Goal: Information Seeking & Learning: Learn about a topic

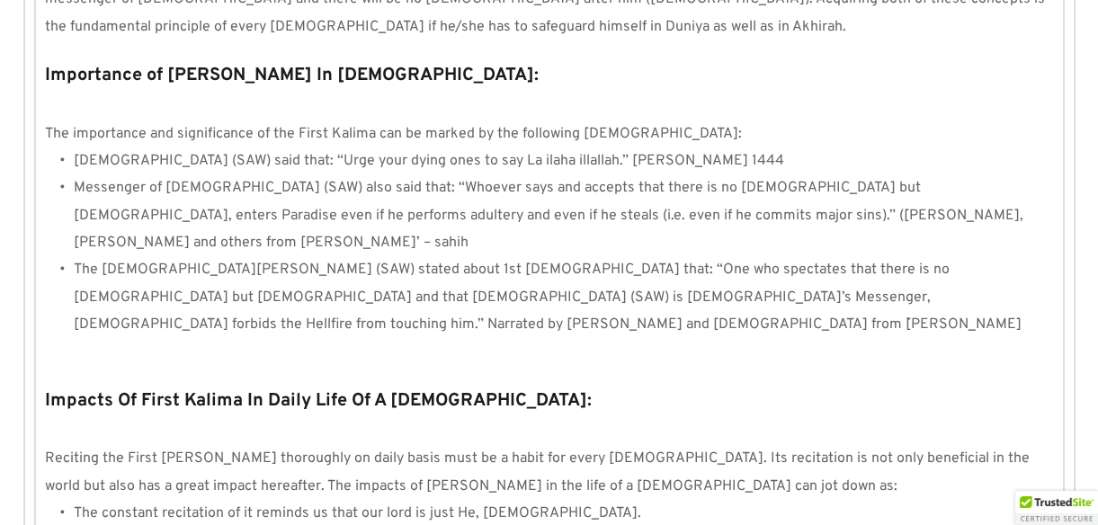
scroll to position [1785, 0]
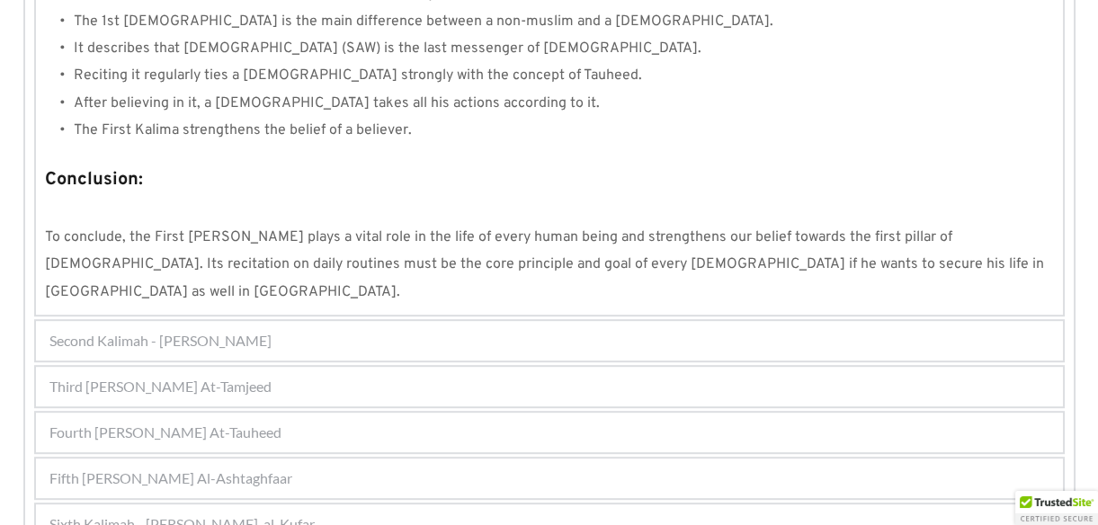
click at [263, 330] on span "Second Kalimah - [PERSON_NAME]" at bounding box center [160, 341] width 222 height 22
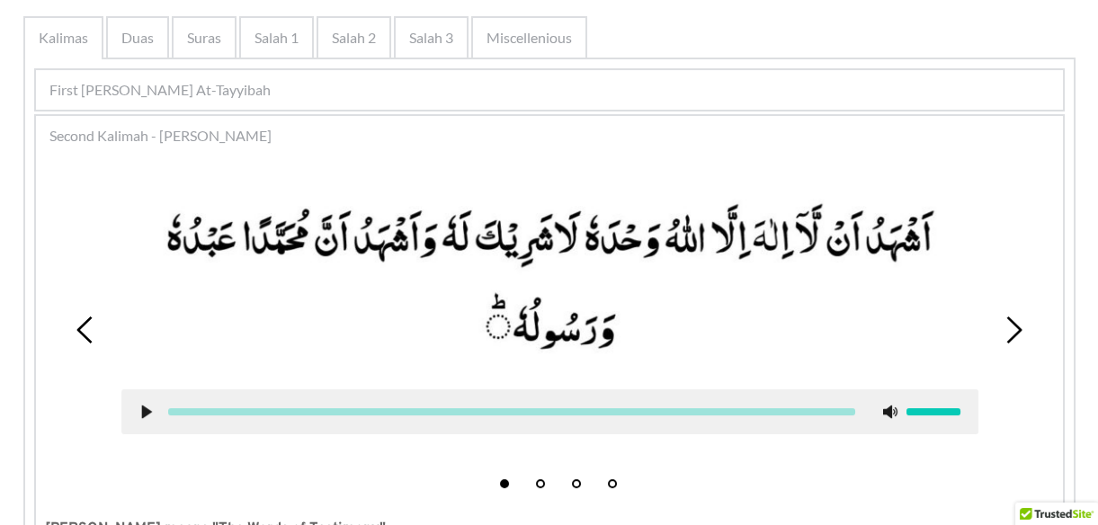
scroll to position [368, 0]
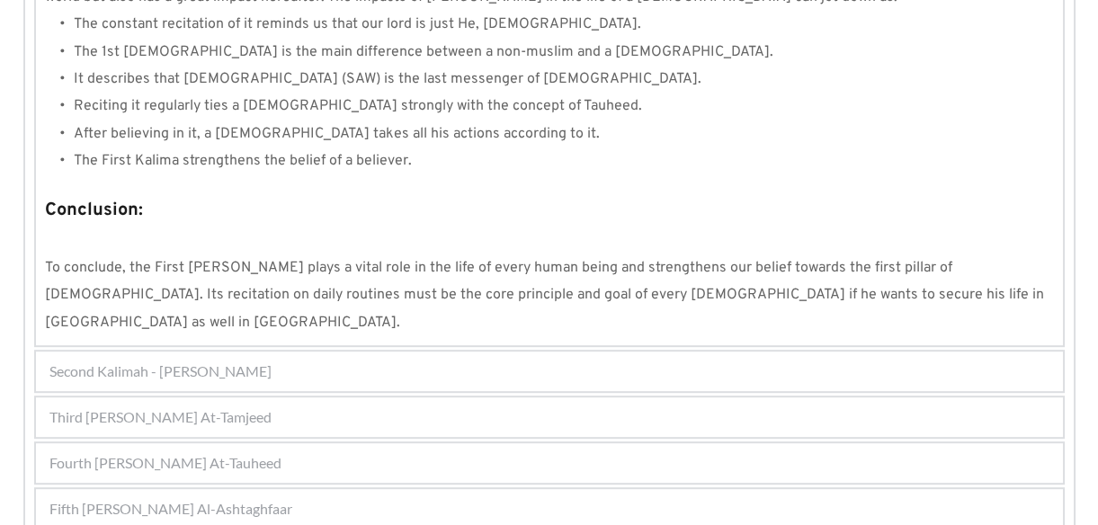
scroll to position [1785, 0]
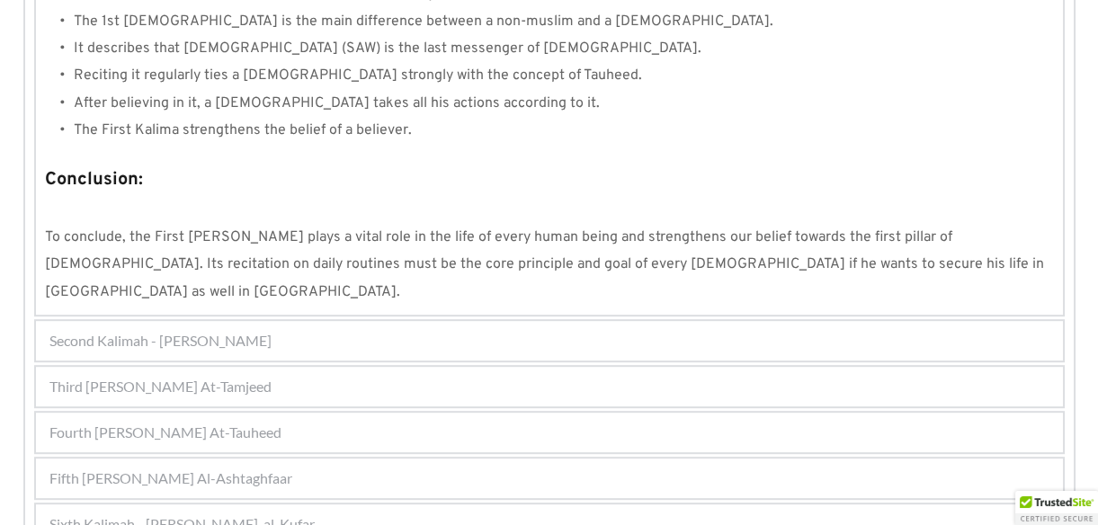
click at [179, 422] on span "Fourth [PERSON_NAME] At-Tauheed" at bounding box center [165, 433] width 232 height 22
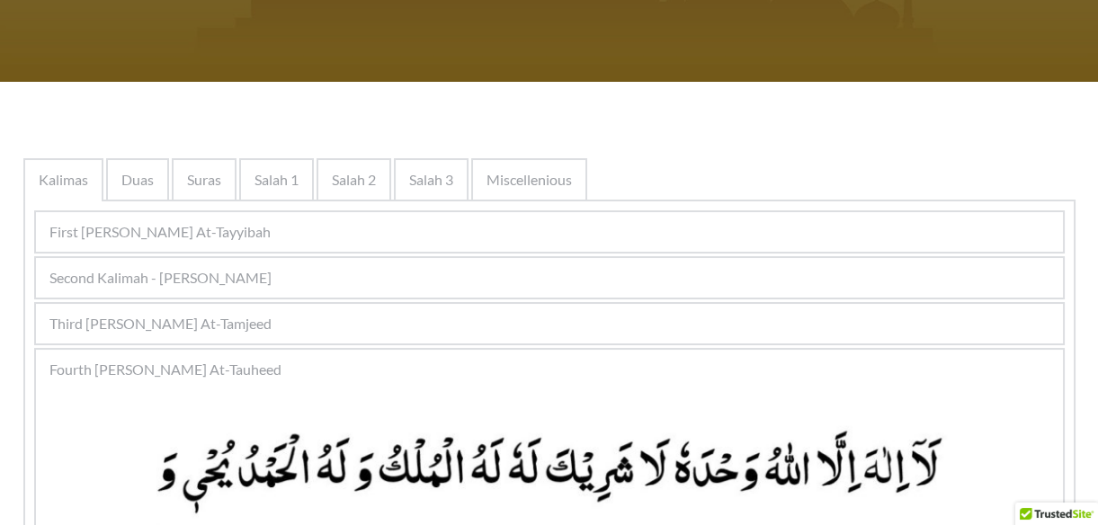
scroll to position [228, 0]
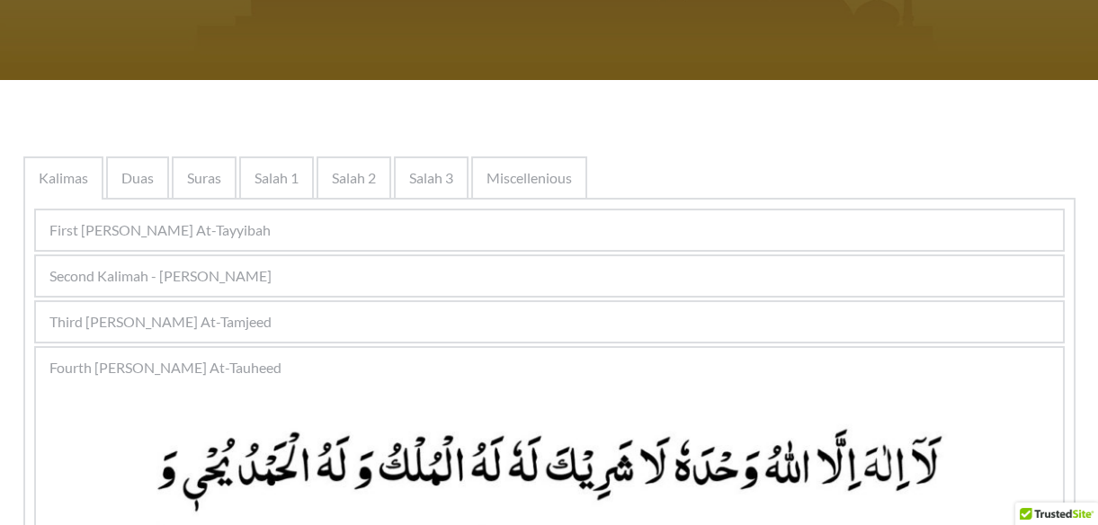
click at [153, 353] on div "Fourth [PERSON_NAME] At-Tauheed" at bounding box center [549, 368] width 1027 height 40
click at [153, 311] on span "Third [PERSON_NAME] At-Tamjeed" at bounding box center [160, 322] width 222 height 22
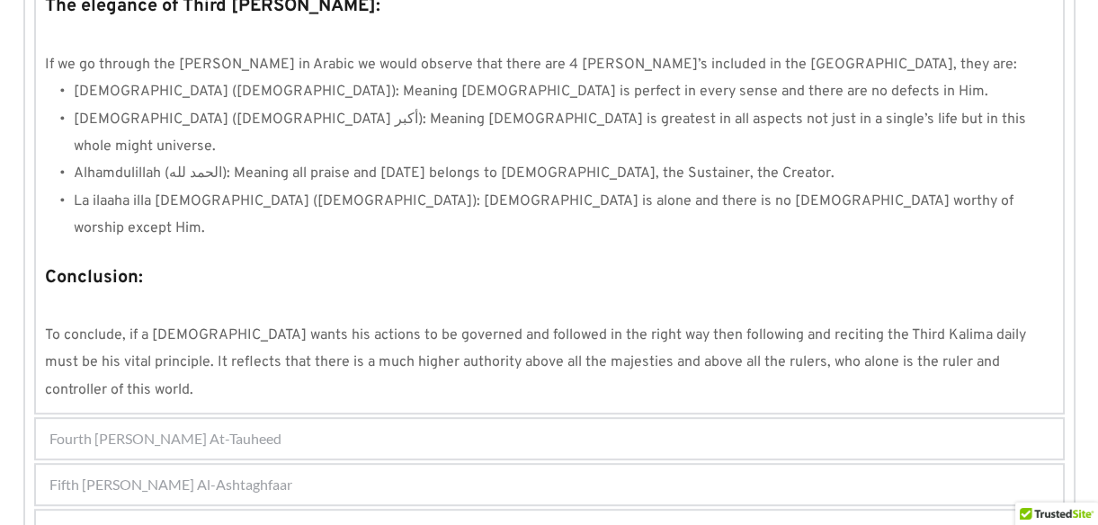
scroll to position [1634, 0]
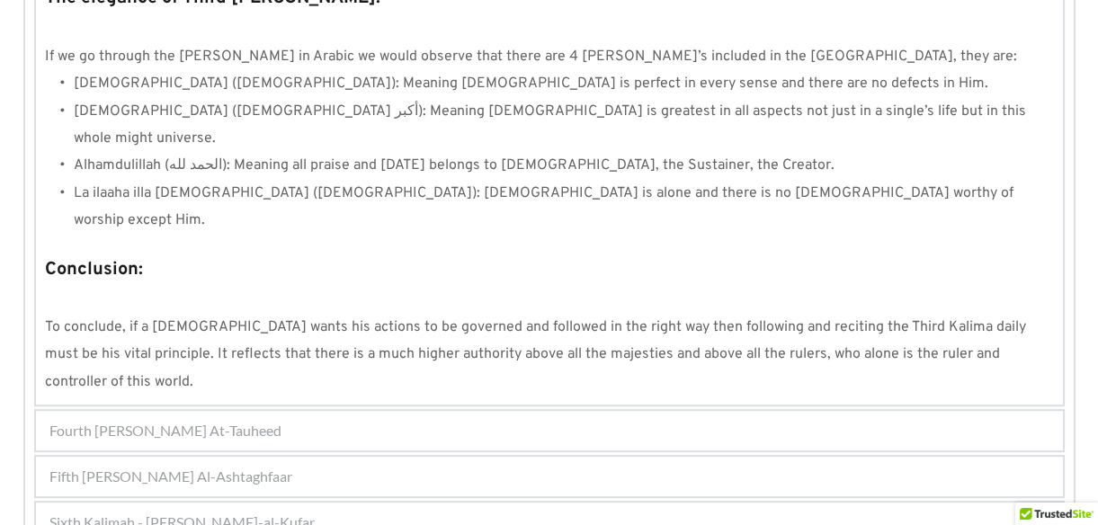
click at [264, 411] on div "Fourth [PERSON_NAME] At-Tauheed" at bounding box center [549, 431] width 1027 height 40
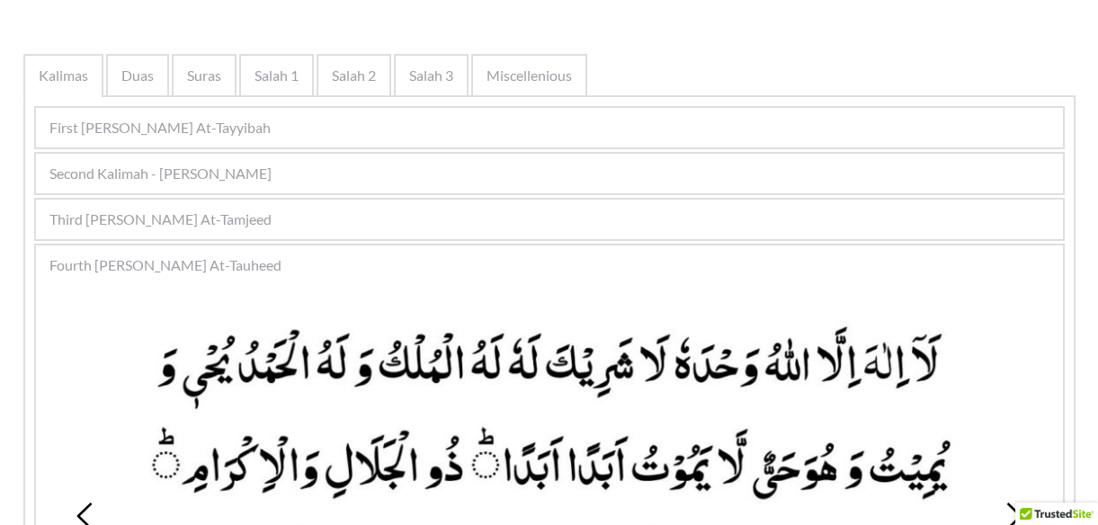
scroll to position [330, 0]
click at [272, 166] on span "Second Kalimah - [PERSON_NAME]" at bounding box center [160, 175] width 222 height 22
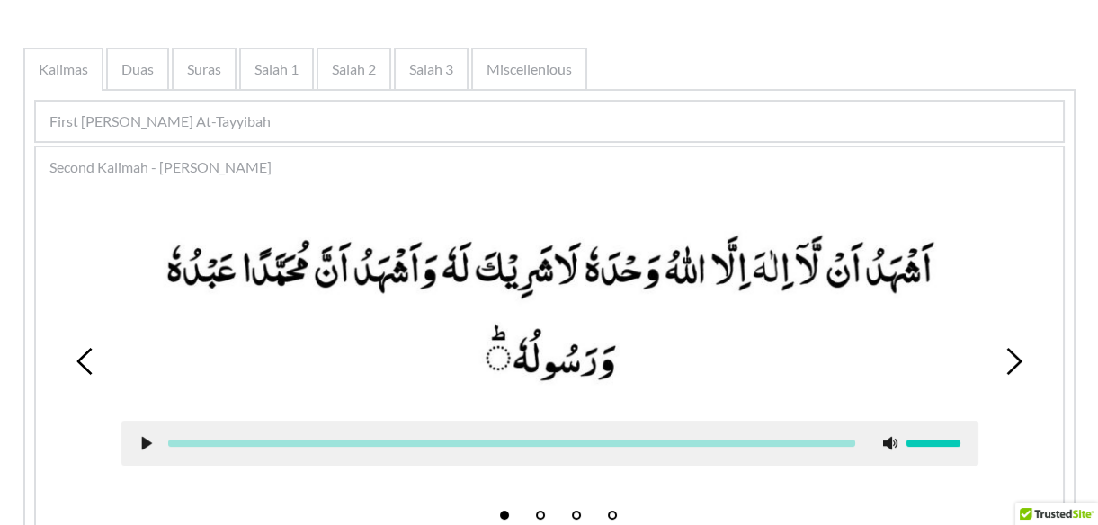
scroll to position [324, 0]
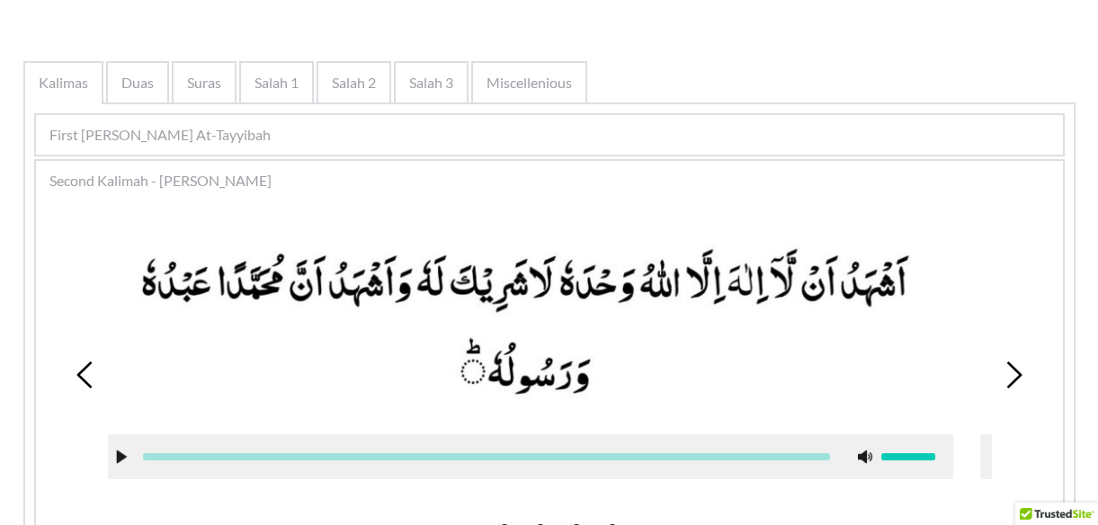
drag, startPoint x: 434, startPoint y: 309, endPoint x: 410, endPoint y: 299, distance: 26.2
click at [410, 299] on picture at bounding box center [524, 323] width 857 height 187
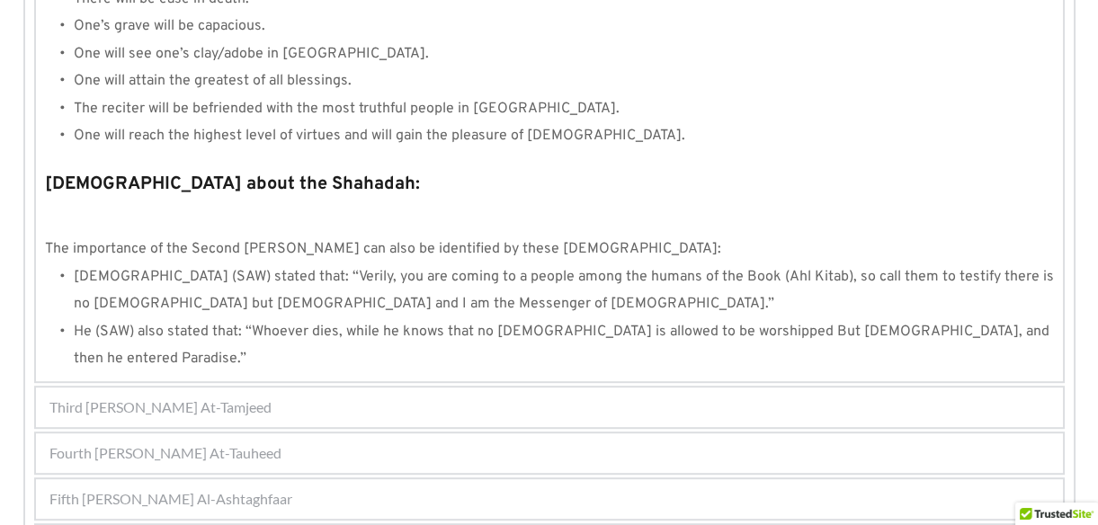
scroll to position [1939, 0]
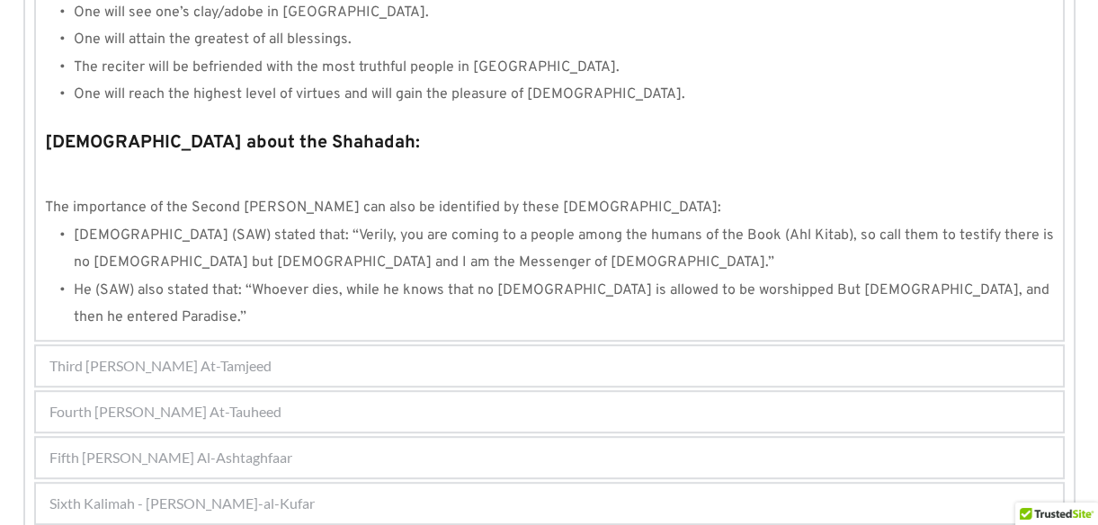
click at [238, 355] on span "Third [PERSON_NAME] At-Tamjeed" at bounding box center [160, 366] width 222 height 22
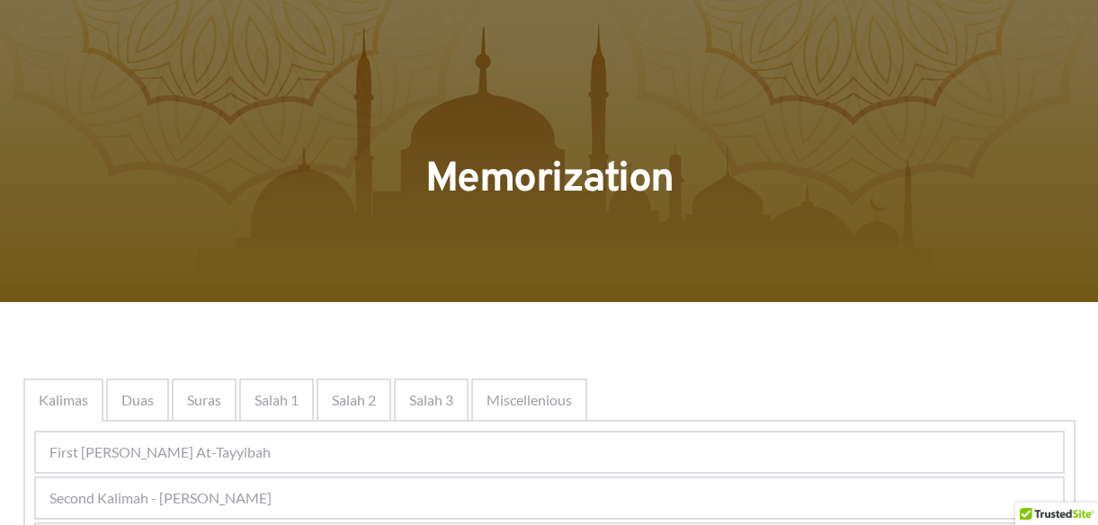
scroll to position [5, 0]
